Goal: Navigation & Orientation: Go to known website

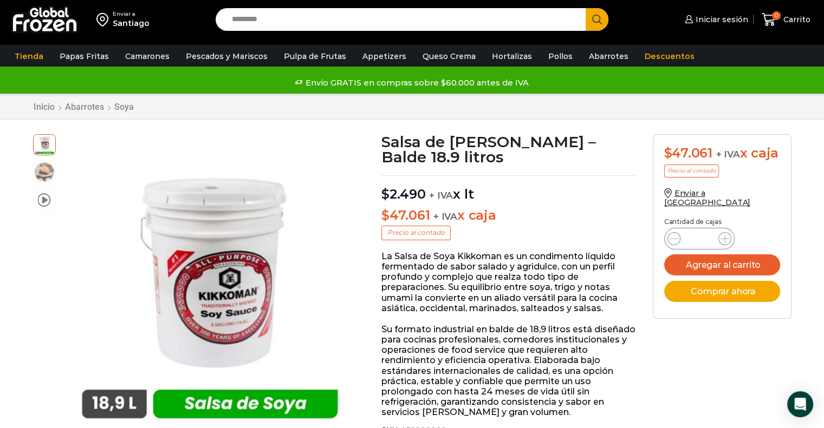
click at [22, 21] on img at bounding box center [45, 19] width 68 height 28
